Goal: Information Seeking & Learning: Find specific fact

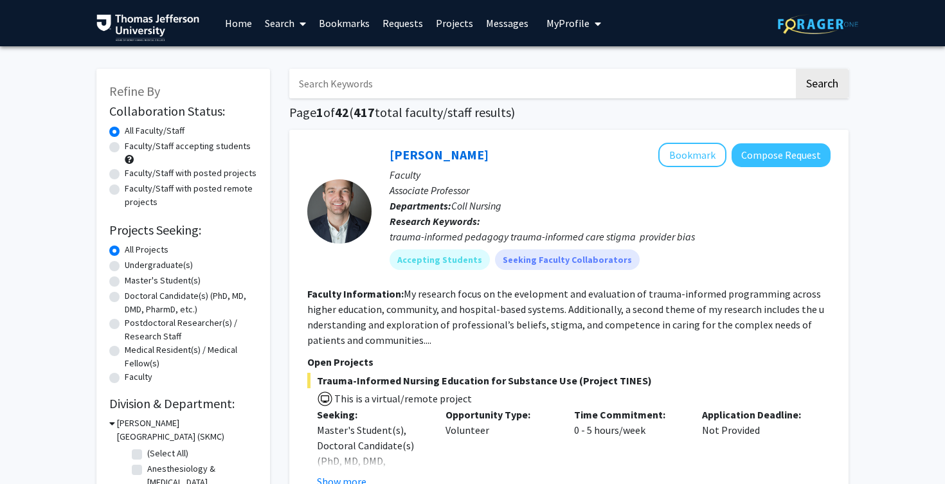
click at [557, 28] on span "My Profile" at bounding box center [567, 23] width 43 height 13
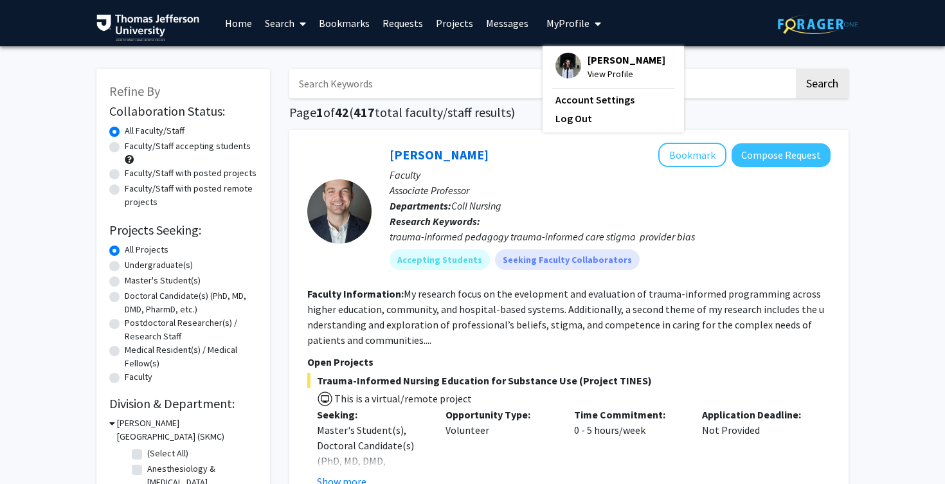
click at [344, 27] on link "Bookmarks" at bounding box center [344, 23] width 64 height 45
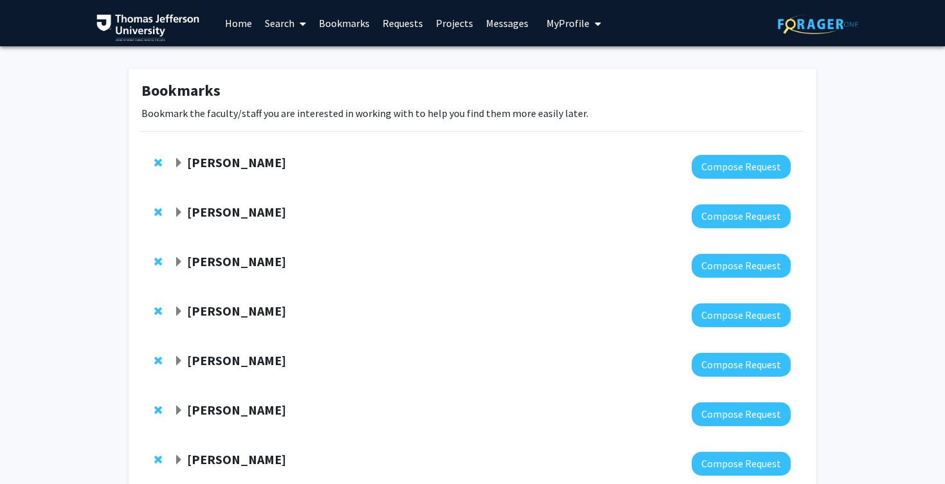
click at [286, 23] on link "Search" at bounding box center [285, 23] width 54 height 45
click at [314, 58] on span "Faculty/Staff" at bounding box center [305, 59] width 95 height 26
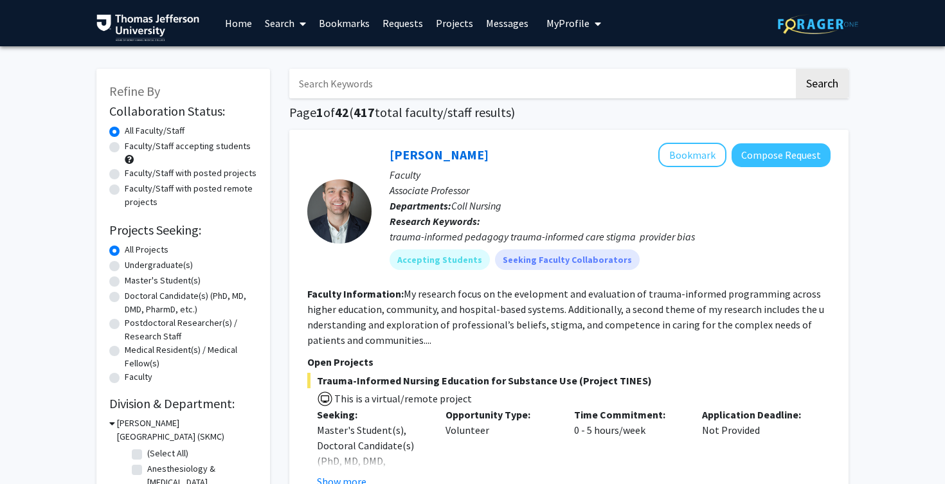
click at [396, 86] on input "Search Keywords" at bounding box center [541, 84] width 505 height 30
click at [796, 69] on button "Search" at bounding box center [822, 84] width 53 height 30
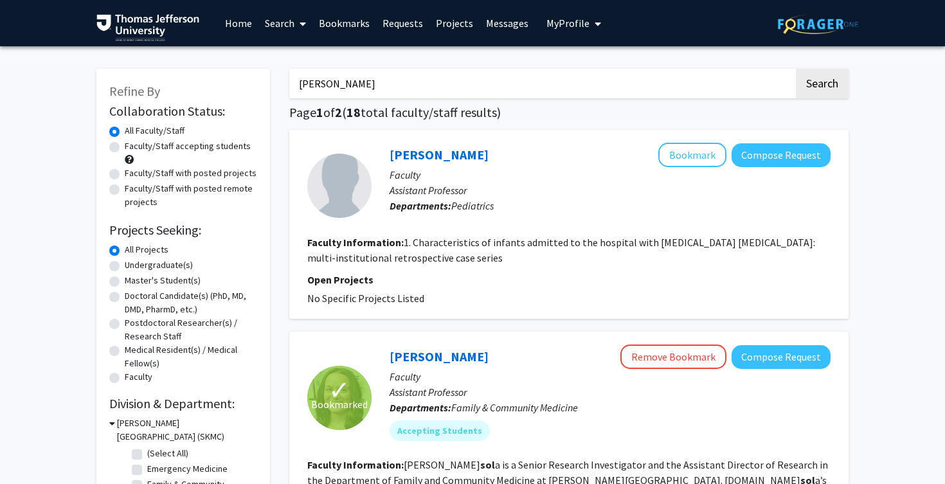
click at [513, 74] on input "[PERSON_NAME]" at bounding box center [541, 84] width 505 height 30
click at [796, 69] on button "Search" at bounding box center [822, 84] width 53 height 30
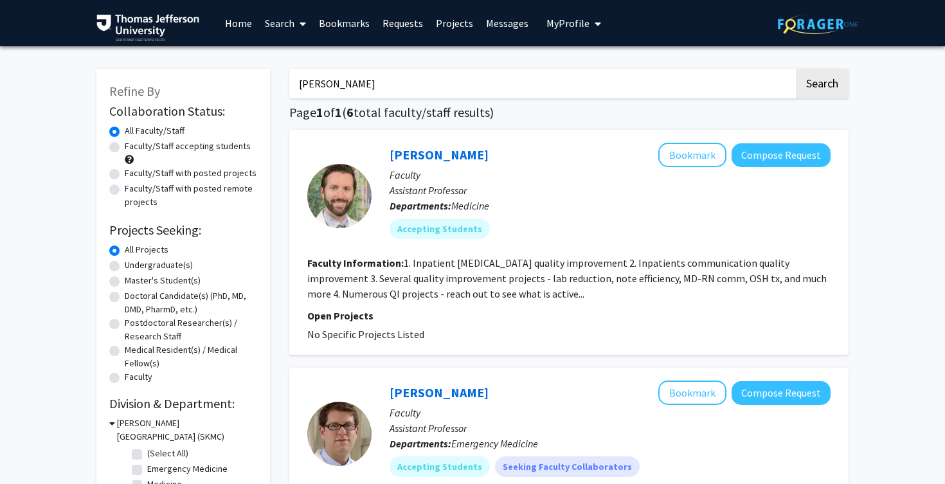
click at [493, 83] on input "[PERSON_NAME]" at bounding box center [541, 84] width 505 height 30
paste input "Hsiangkuo"
paste input "Search Keywords"
click at [796, 69] on button "Search" at bounding box center [822, 84] width 53 height 30
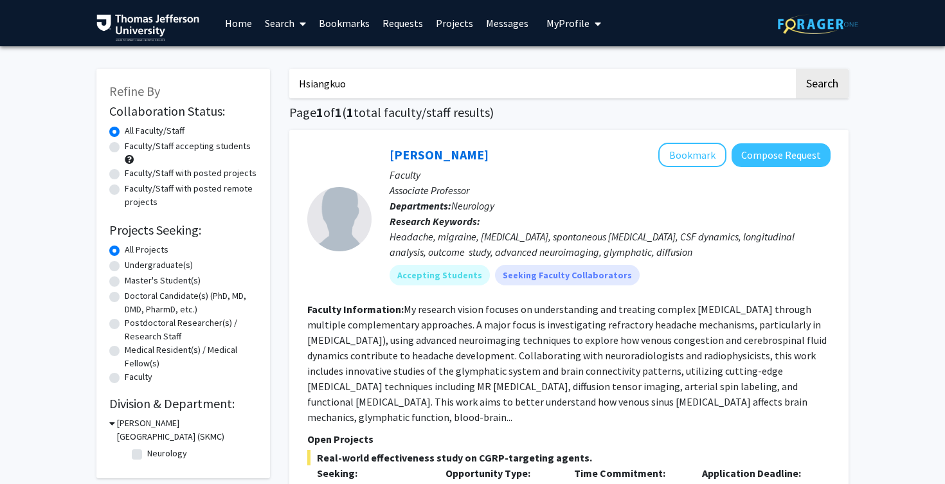
paste input "Peisong Ma"
click at [796, 69] on button "Search" at bounding box center [822, 84] width 53 height 30
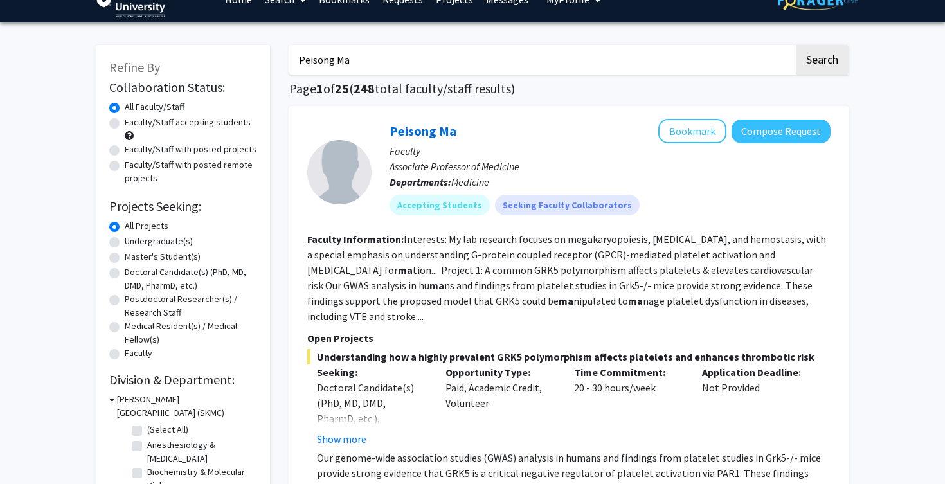
scroll to position [24, 0]
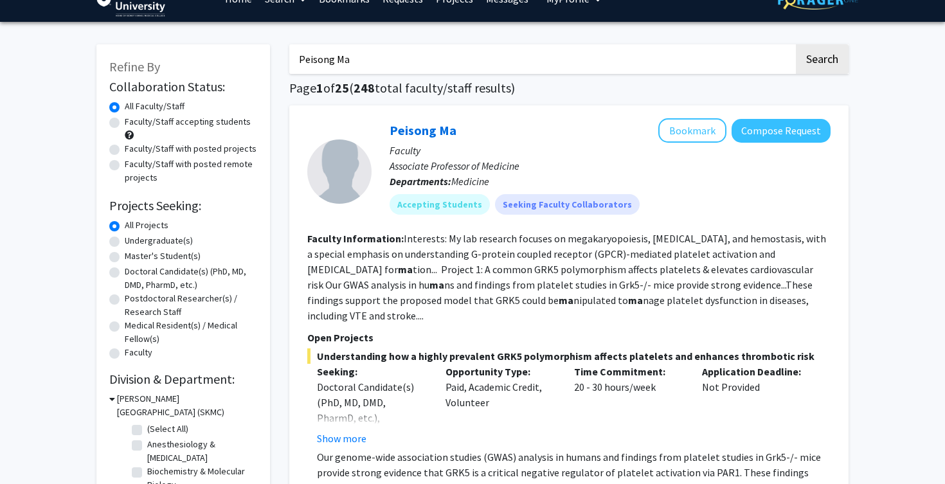
click at [499, 64] on input "Peisong Ma" at bounding box center [541, 59] width 505 height 30
click at [796, 44] on button "Search" at bounding box center [822, 59] width 53 height 30
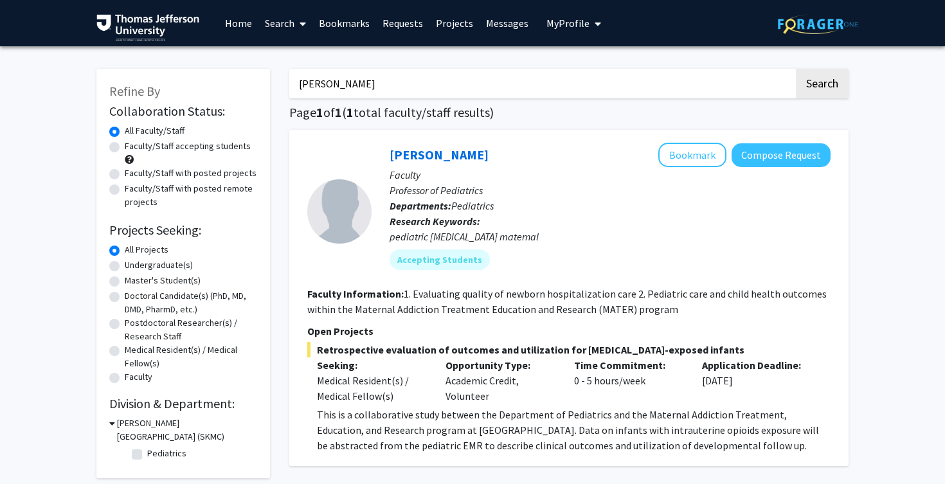
paste input "[PERSON_NAME]"
click at [796, 69] on button "Search" at bounding box center [822, 84] width 53 height 30
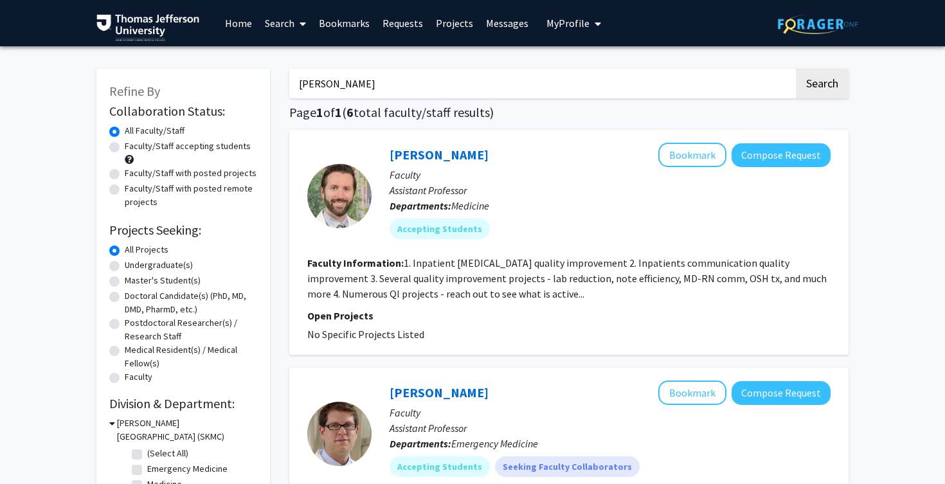
click at [796, 69] on button "Search" at bounding box center [822, 84] width 53 height 30
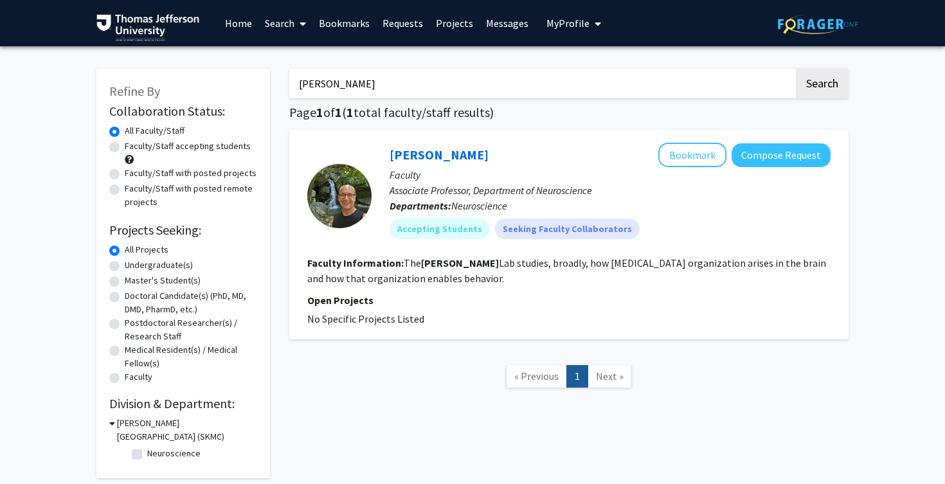
paste input "[PERSON_NAME]"
type input "[PERSON_NAME]"
click at [796, 69] on button "Search" at bounding box center [822, 84] width 53 height 30
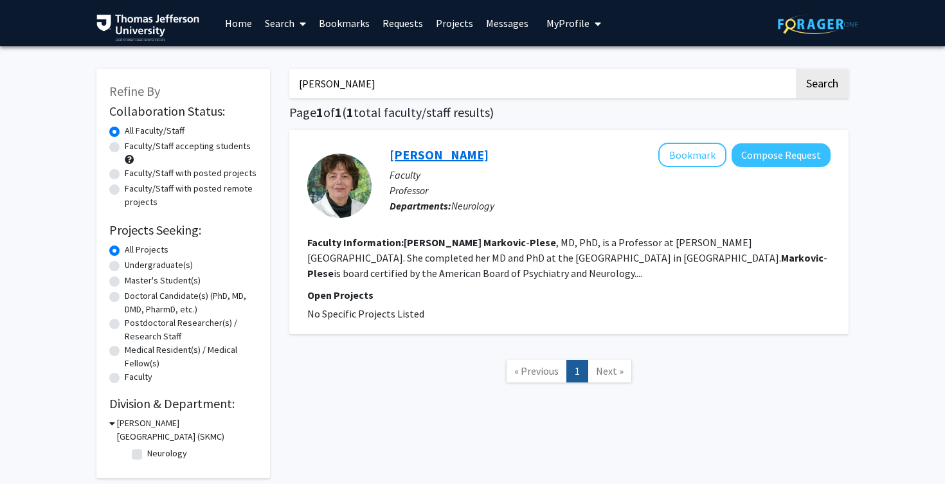
click at [417, 155] on link "[PERSON_NAME]" at bounding box center [439, 155] width 99 height 16
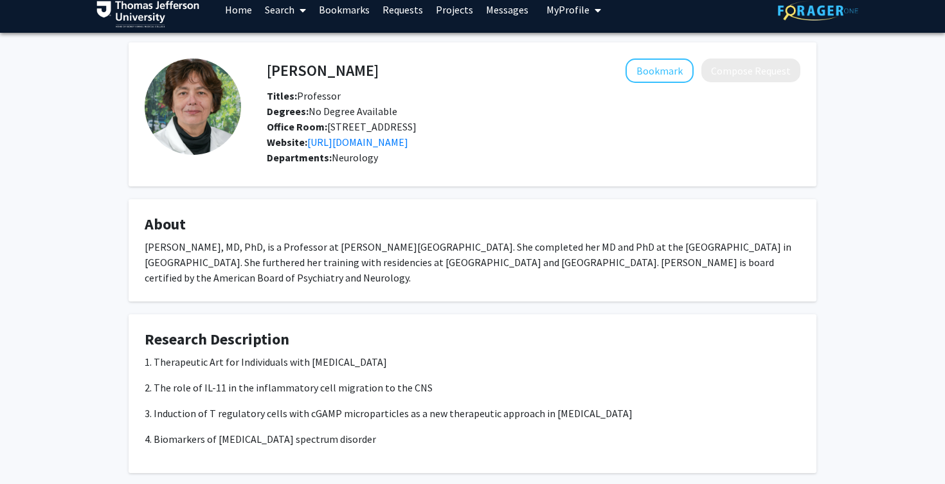
scroll to position [17, 0]
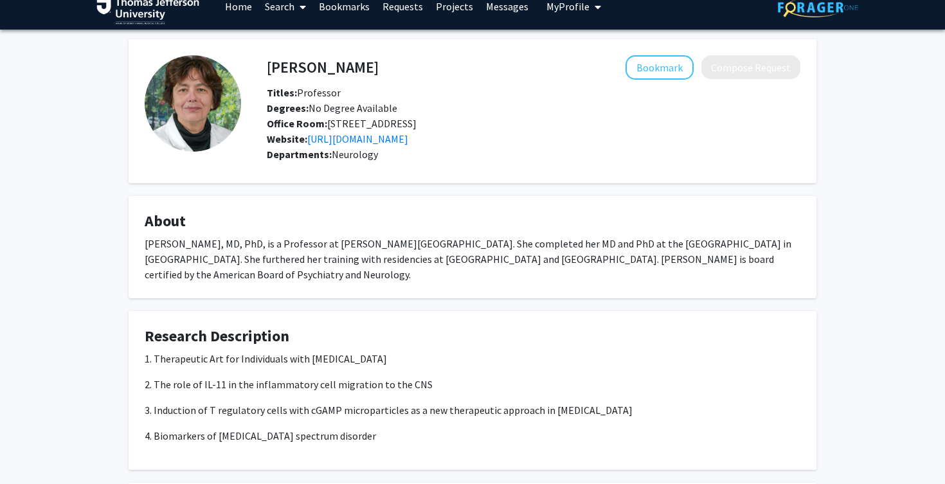
click at [286, 6] on link "Search" at bounding box center [285, 6] width 54 height 45
click at [329, 43] on span "Faculty/Staff" at bounding box center [305, 43] width 95 height 26
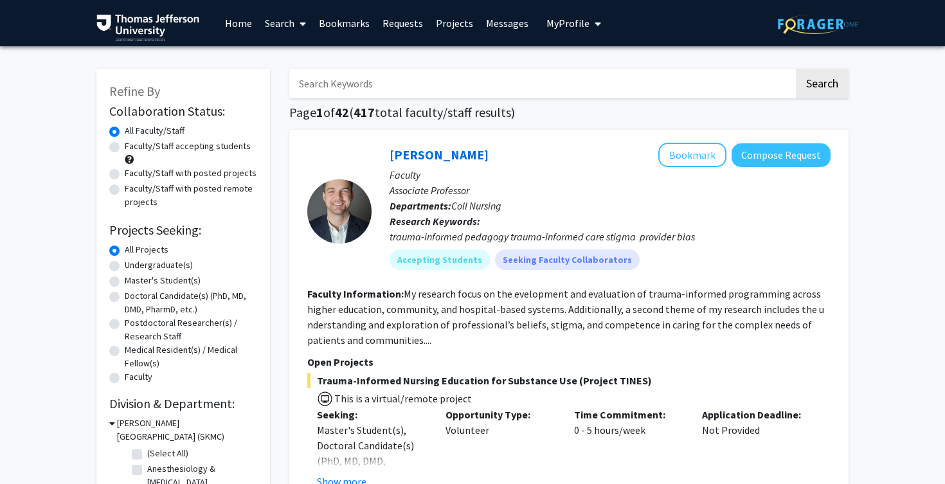
click at [315, 89] on input "Search Keywords" at bounding box center [541, 84] width 505 height 30
paste input "[PERSON_NAME]"
type input "[PERSON_NAME]"
click at [796, 69] on button "Search" at bounding box center [822, 84] width 53 height 30
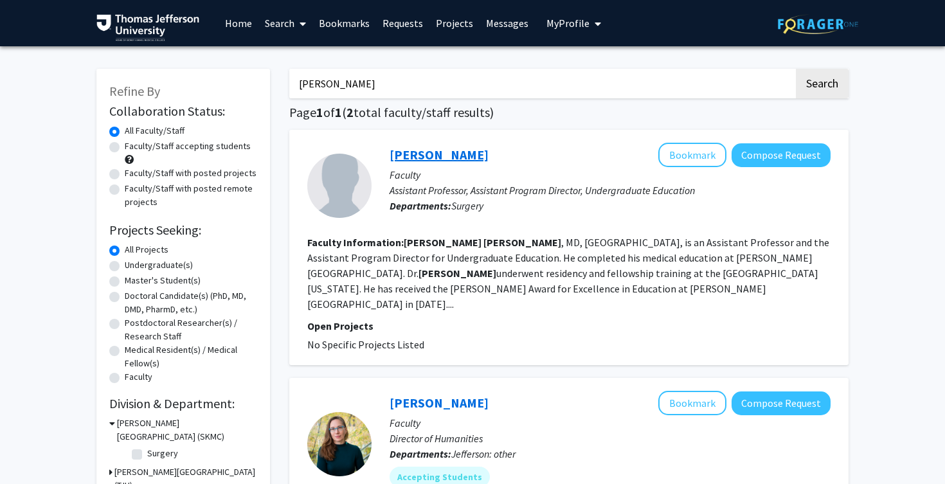
click at [412, 150] on link "[PERSON_NAME]" at bounding box center [439, 155] width 99 height 16
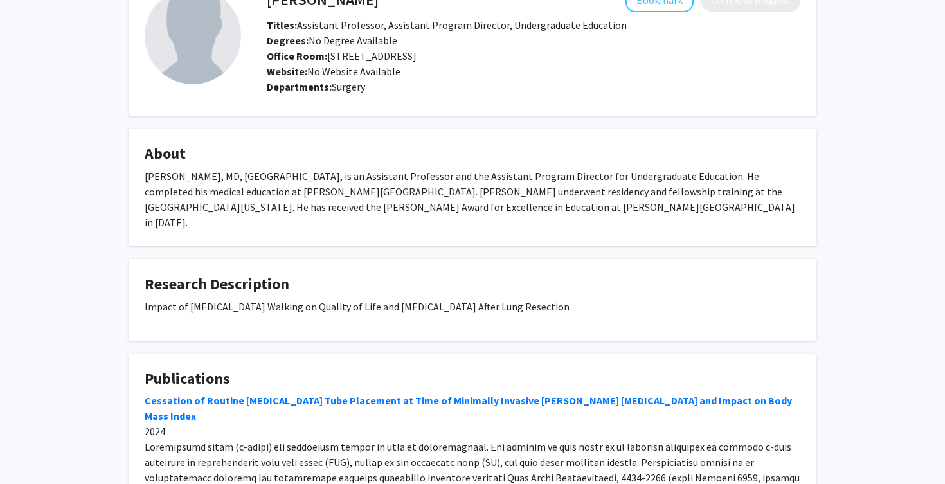
scroll to position [87, 0]
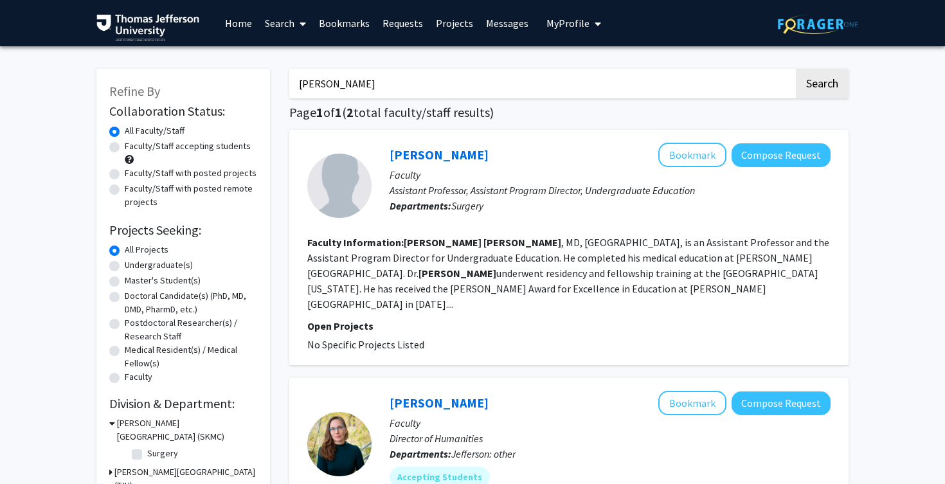
click at [383, 33] on link "Requests" at bounding box center [402, 23] width 53 height 45
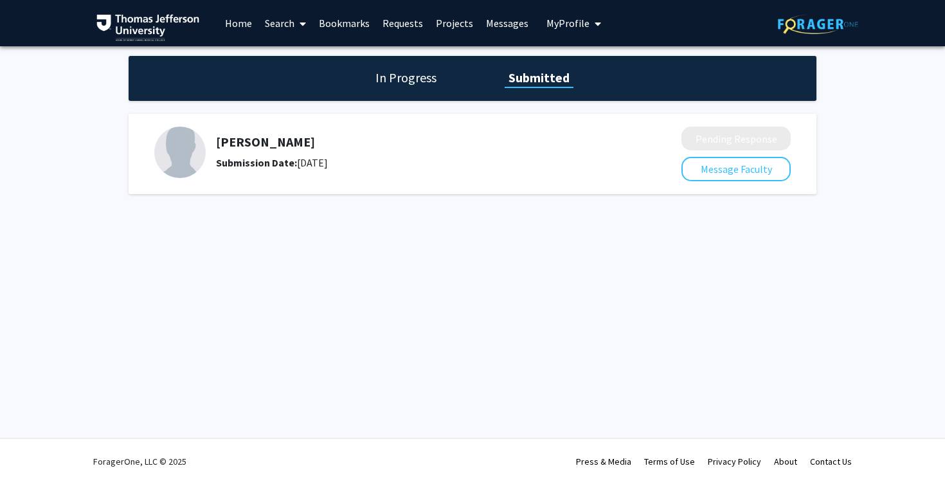
click at [183, 163] on img at bounding box center [179, 152] width 51 height 51
